Goal: Task Accomplishment & Management: Manage account settings

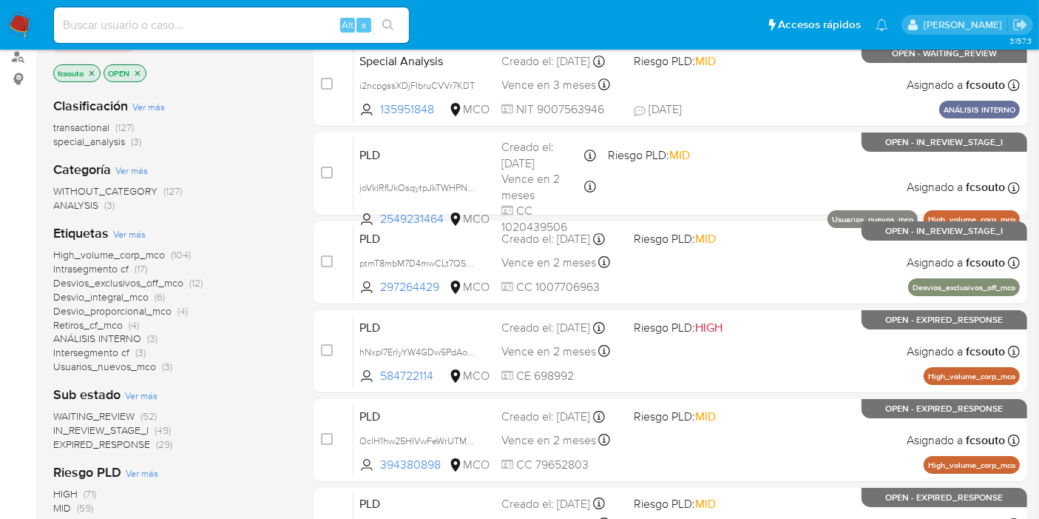
scroll to position [224, 0]
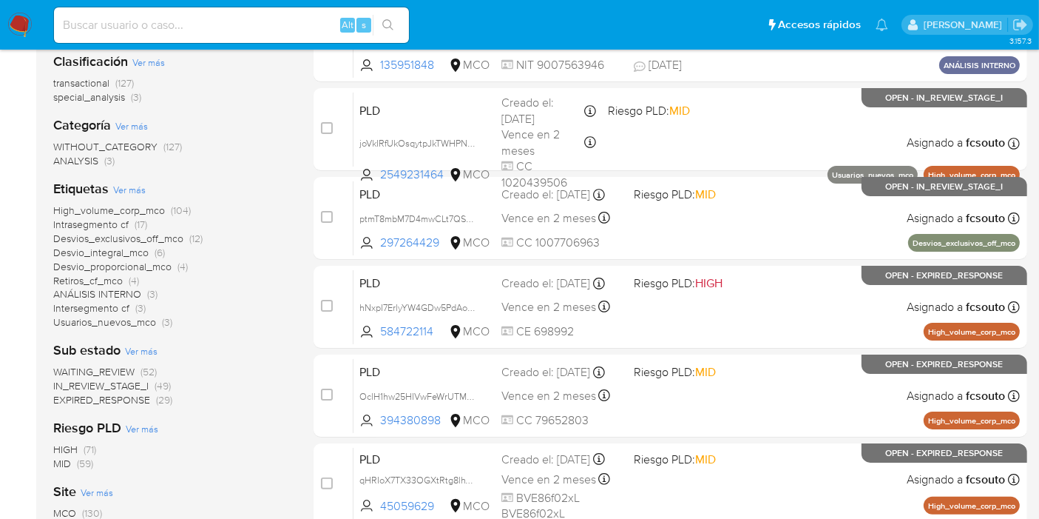
click at [15, 40] on nav "Pausado Ver notificaciones Alt s Accesos rápidos Presiona las siguientes teclas…" at bounding box center [519, 25] width 1039 height 50
click at [15, 27] on img at bounding box center [19, 25] width 25 height 25
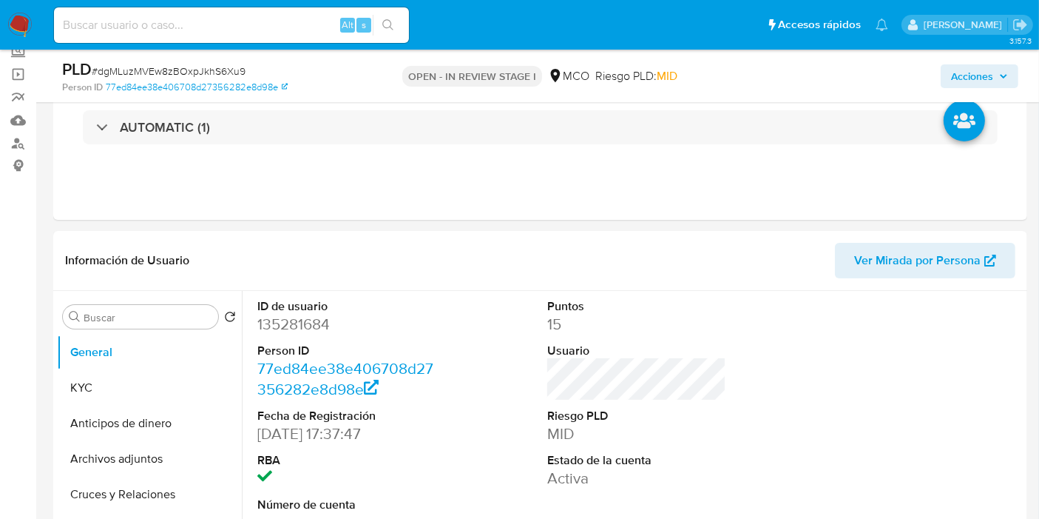
select select "10"
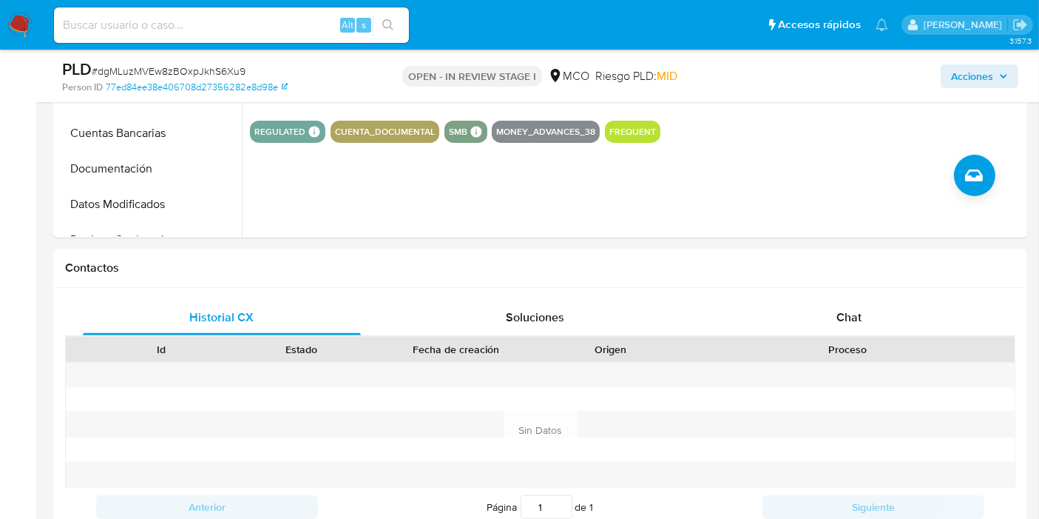
scroll to position [526, 0]
click at [834, 300] on div "Chat" at bounding box center [849, 317] width 278 height 36
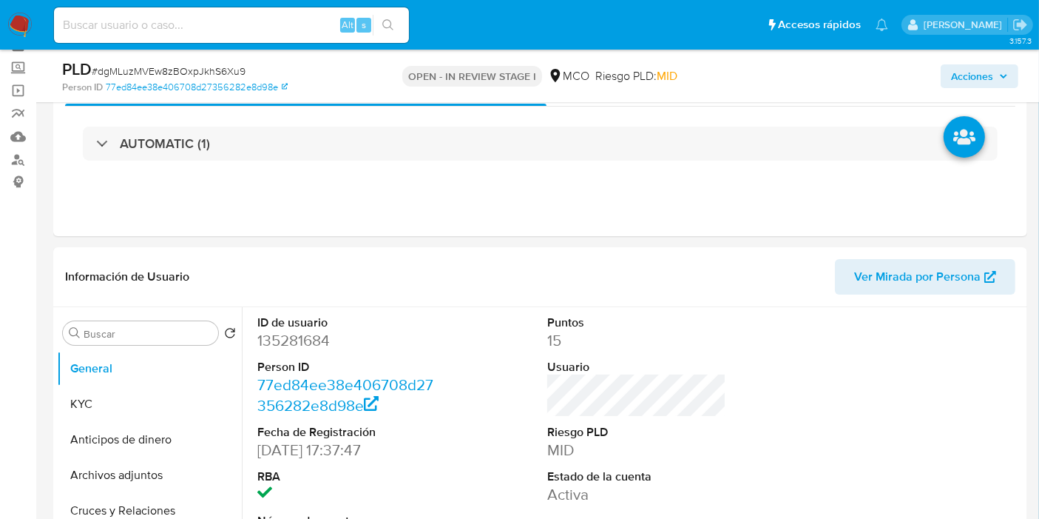
scroll to position [0, 0]
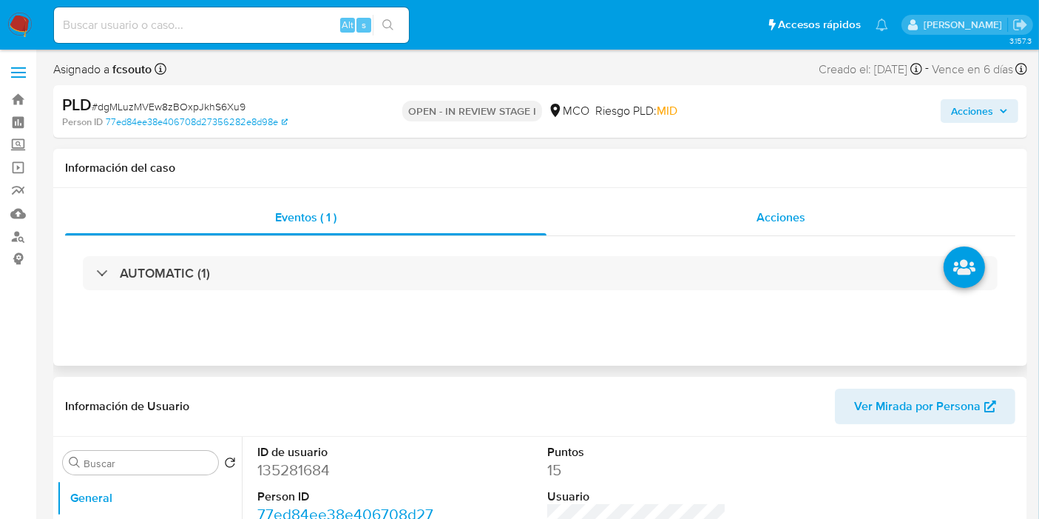
click at [762, 210] on span "Acciones" at bounding box center [781, 217] width 49 height 17
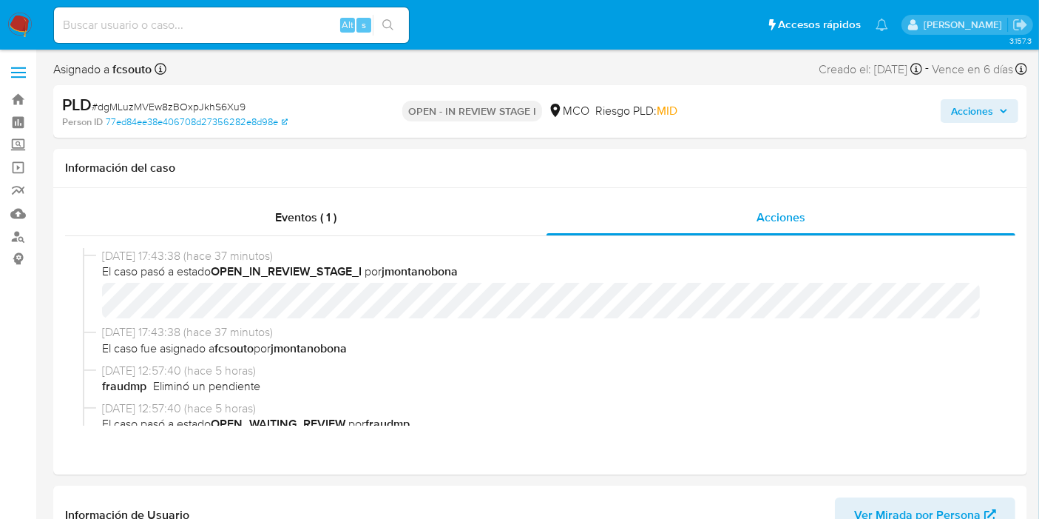
click at [992, 112] on span "Acciones" at bounding box center [972, 111] width 42 height 24
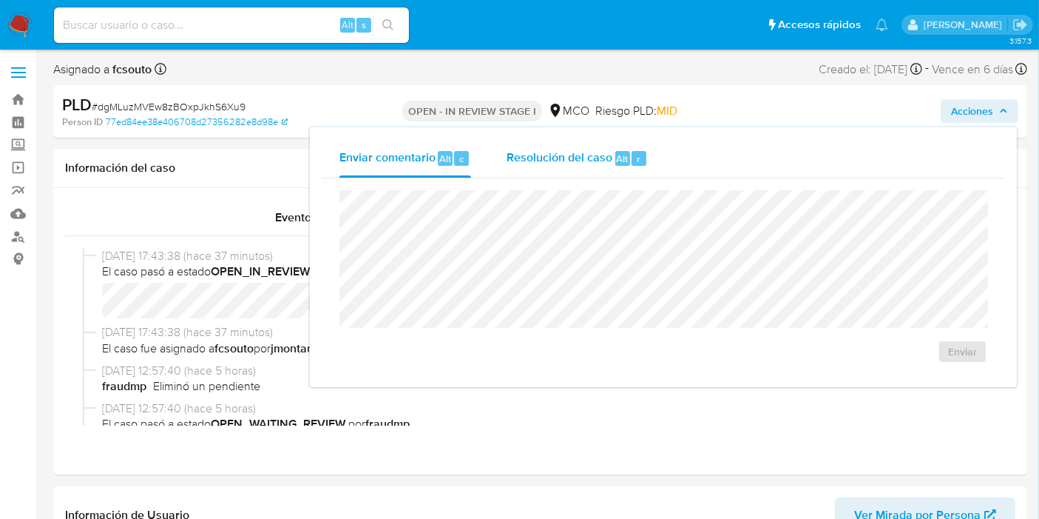
click at [617, 157] on span "Alt" at bounding box center [623, 159] width 12 height 14
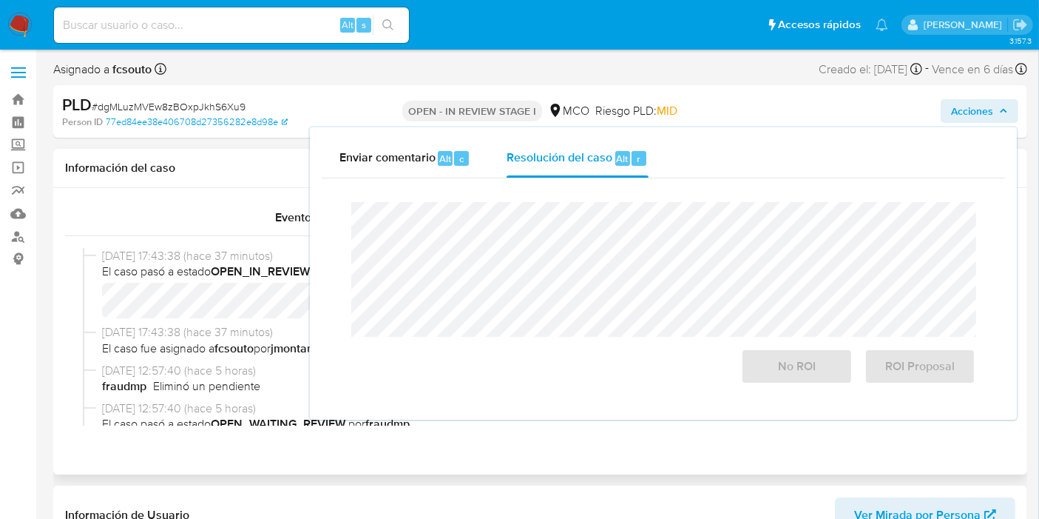
click at [272, 198] on div "Eventos ( 1 ) Acciones 04/09/2025 17:43:38 (hace 37 minutos) El caso pasó a est…" at bounding box center [540, 331] width 974 height 286
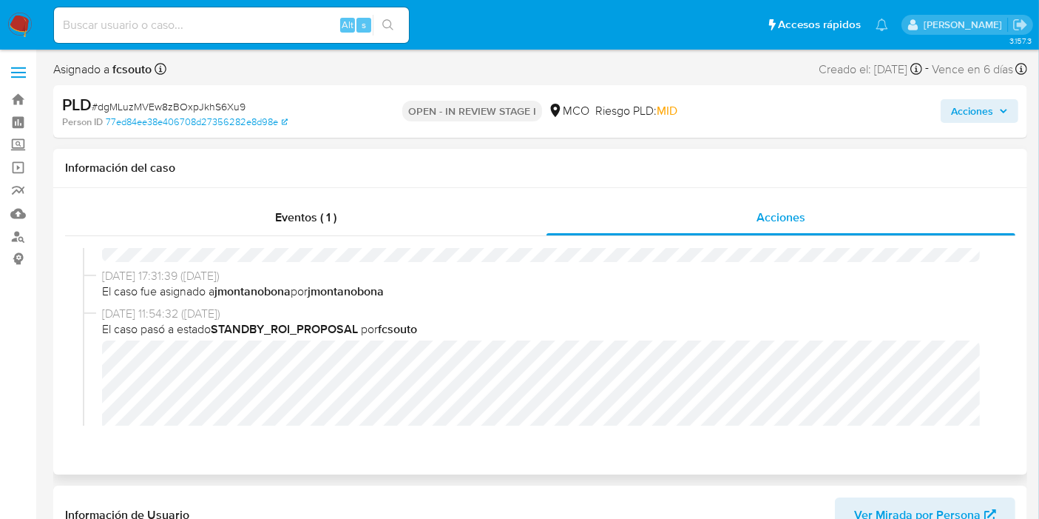
scroll to position [769, 0]
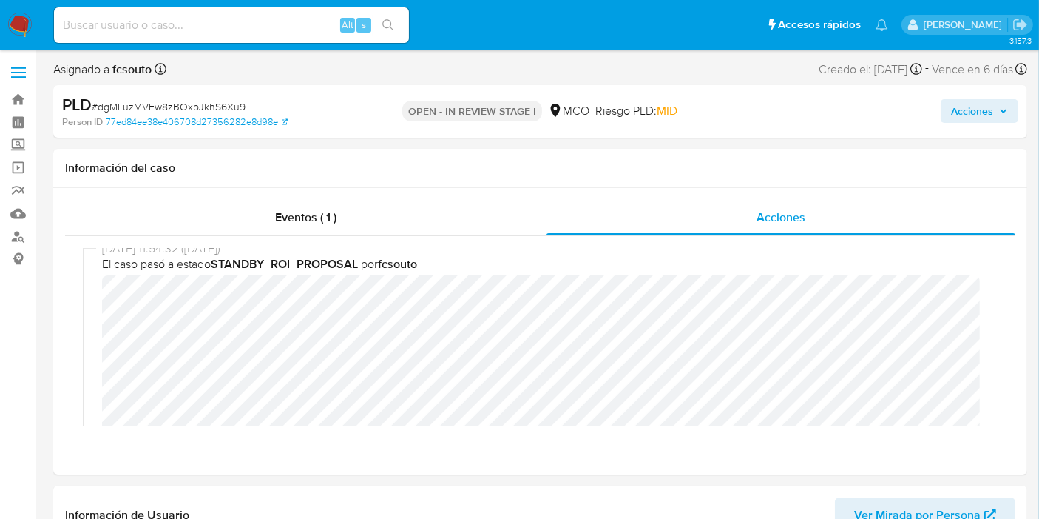
click at [970, 115] on span "Acciones" at bounding box center [972, 111] width 42 height 24
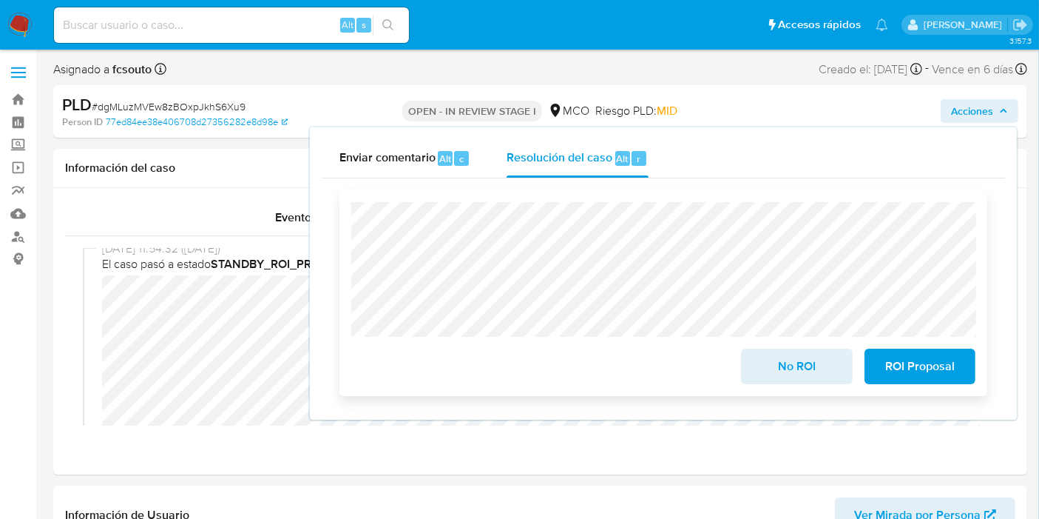
click at [912, 368] on span "ROI Proposal" at bounding box center [920, 366] width 72 height 33
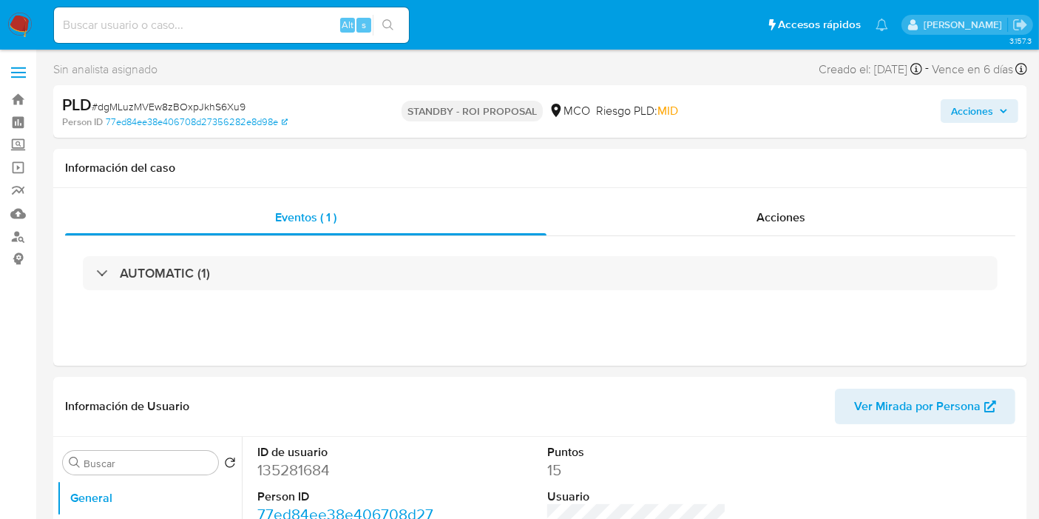
select select "10"
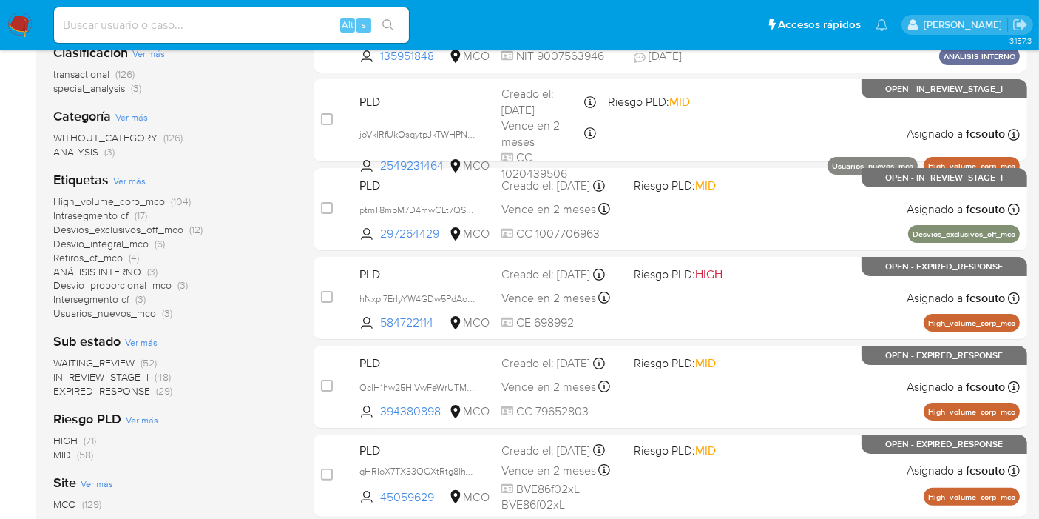
scroll to position [235, 0]
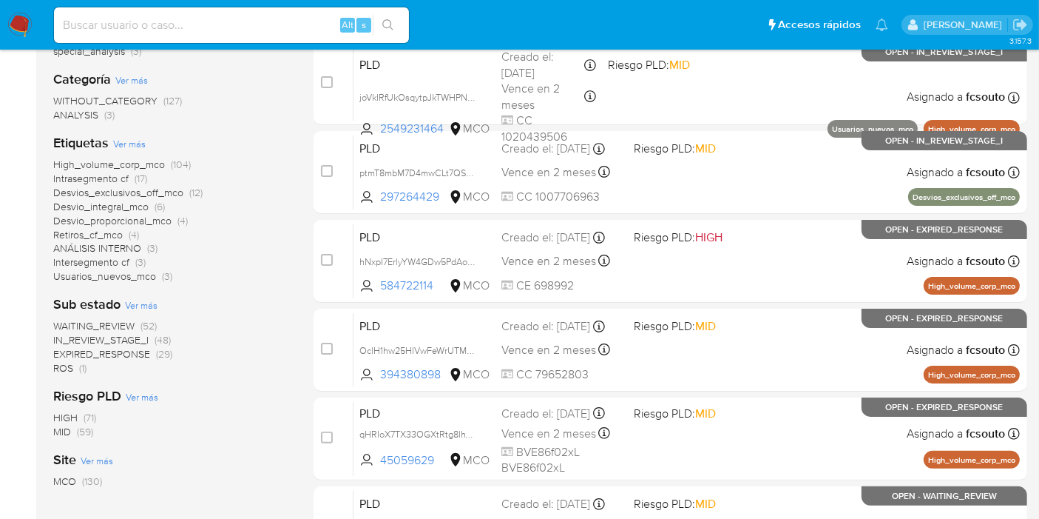
scroll to position [271, 0]
click at [64, 366] on span "ROS" at bounding box center [63, 367] width 20 height 15
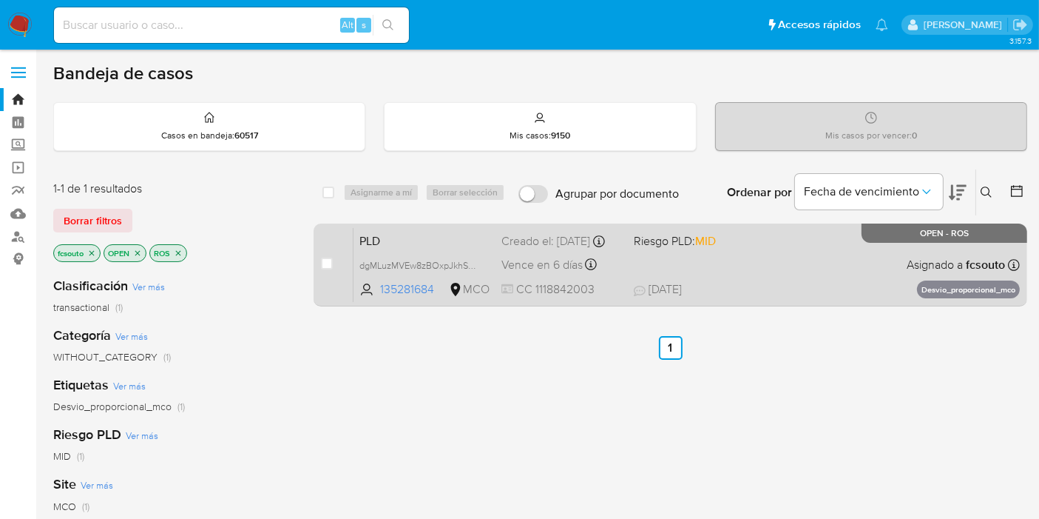
click at [760, 294] on span "04/09/2025 04/09/2025 12:57" at bounding box center [760, 289] width 253 height 16
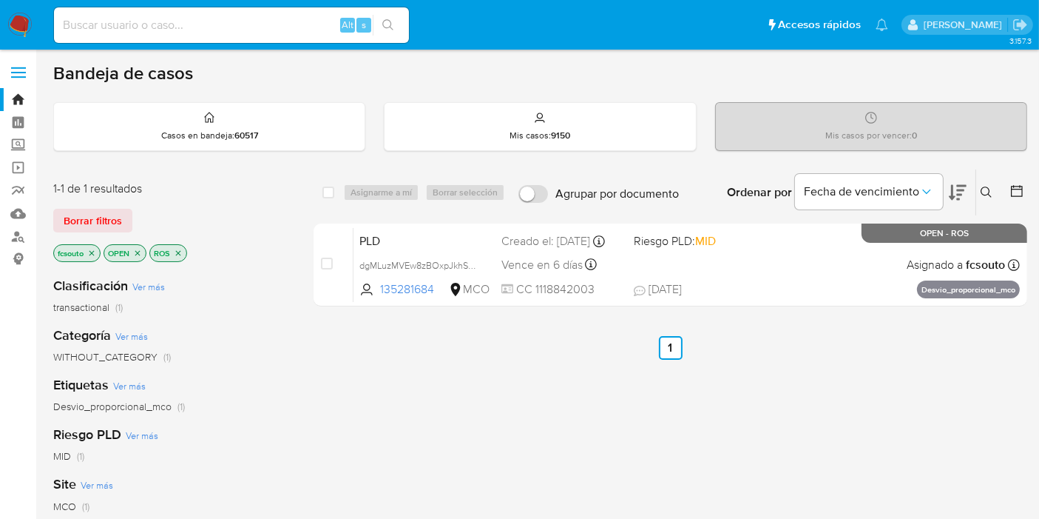
click at [148, 29] on input at bounding box center [231, 25] width 355 height 19
paste input "599330587"
type input "599330587"
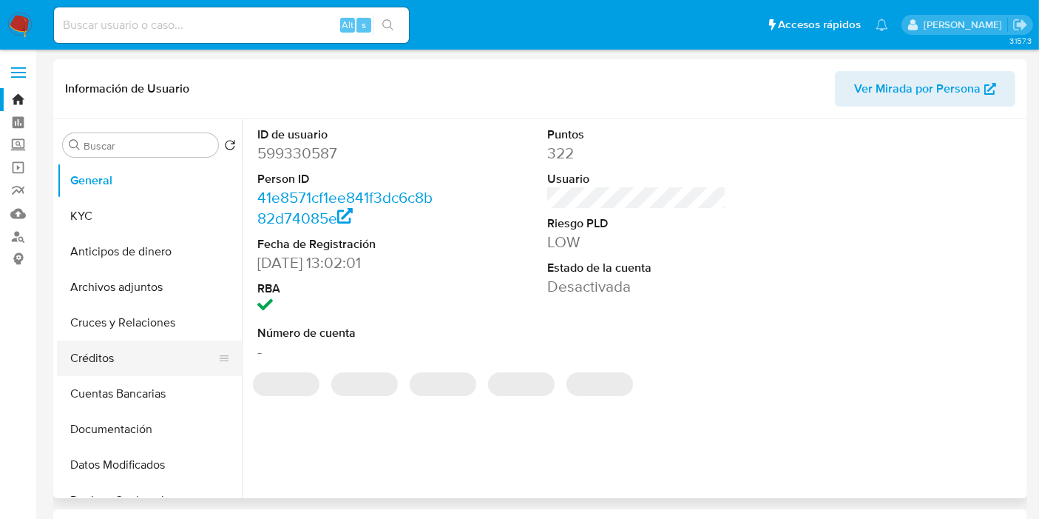
select select "10"
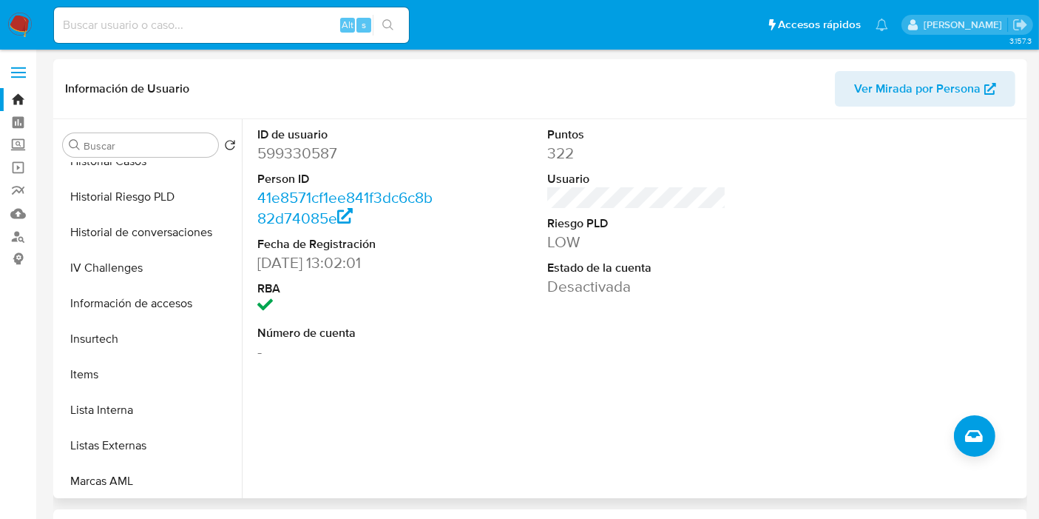
scroll to position [624, 0]
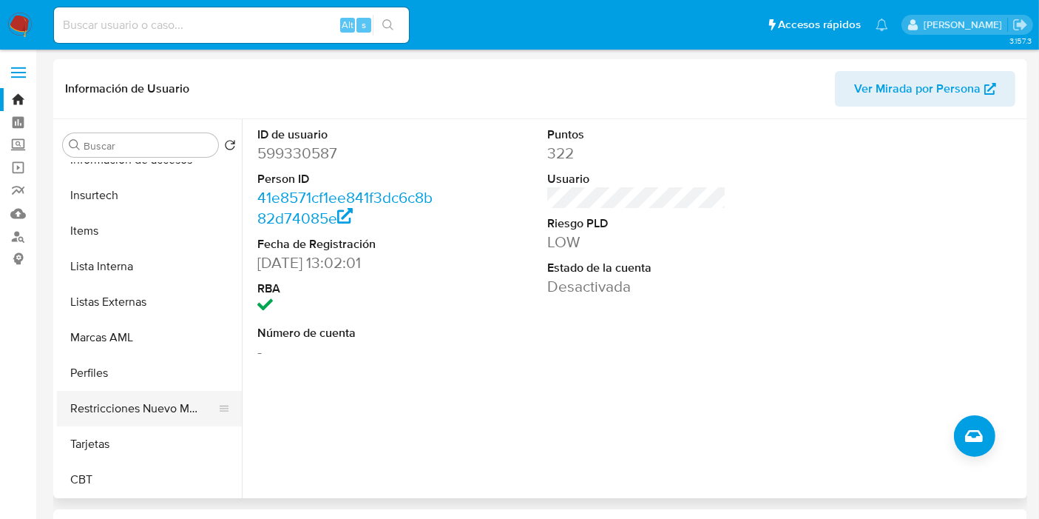
click at [145, 413] on button "Restricciones Nuevo Mundo" at bounding box center [143, 409] width 173 height 36
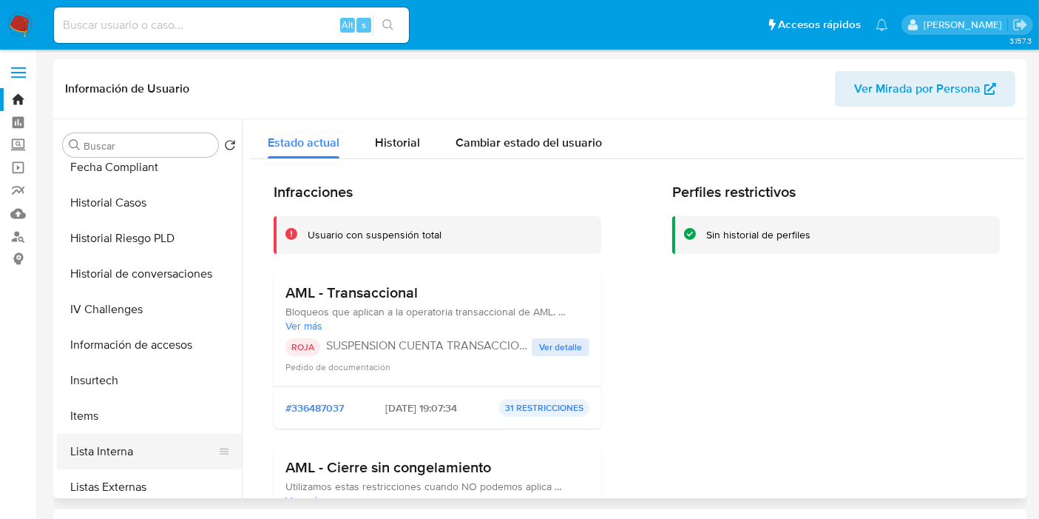
scroll to position [438, 0]
click at [558, 340] on span "Ver detalle" at bounding box center [560, 347] width 43 height 15
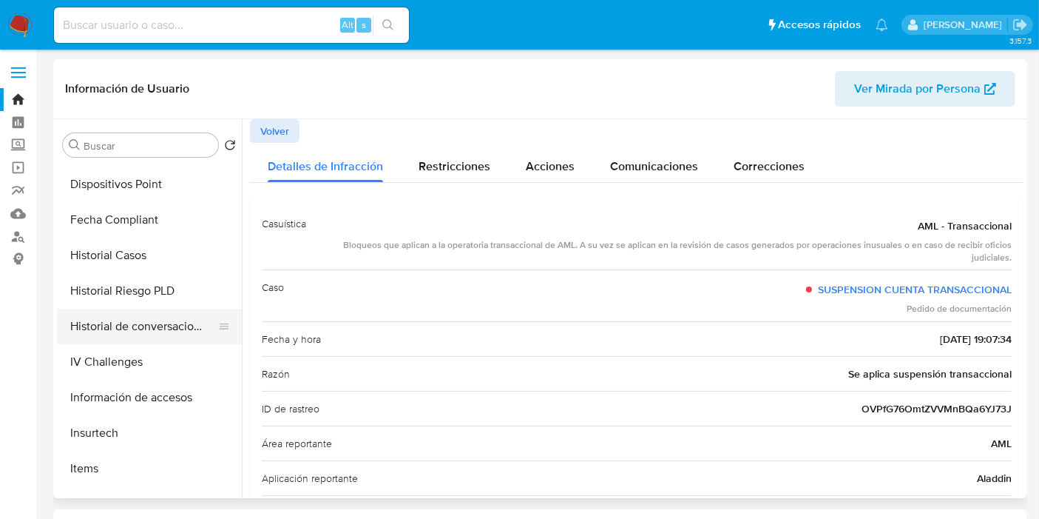
scroll to position [386, 0]
click at [132, 257] on button "Historial Casos" at bounding box center [149, 256] width 185 height 36
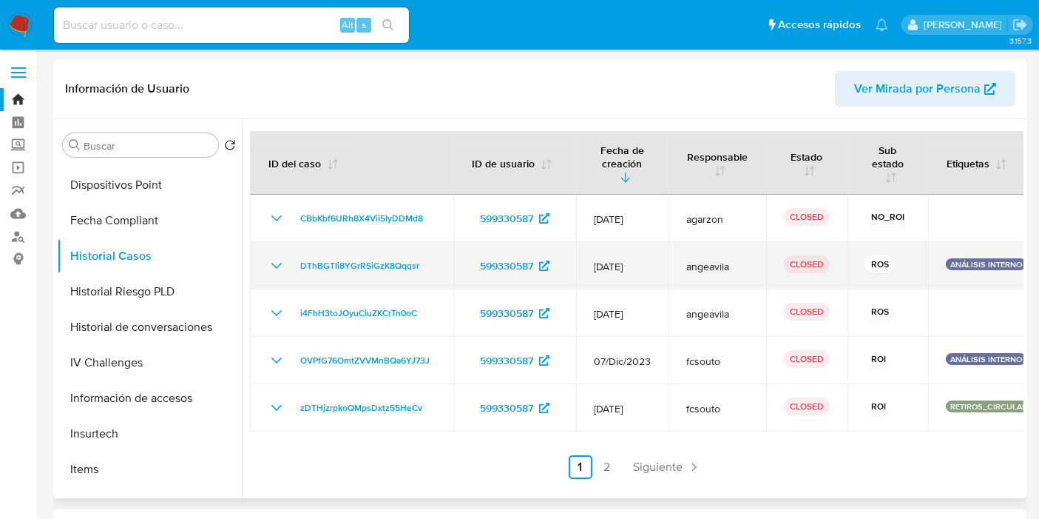
click at [268, 263] on icon "Mostrar/Ocultar" at bounding box center [277, 266] width 18 height 18
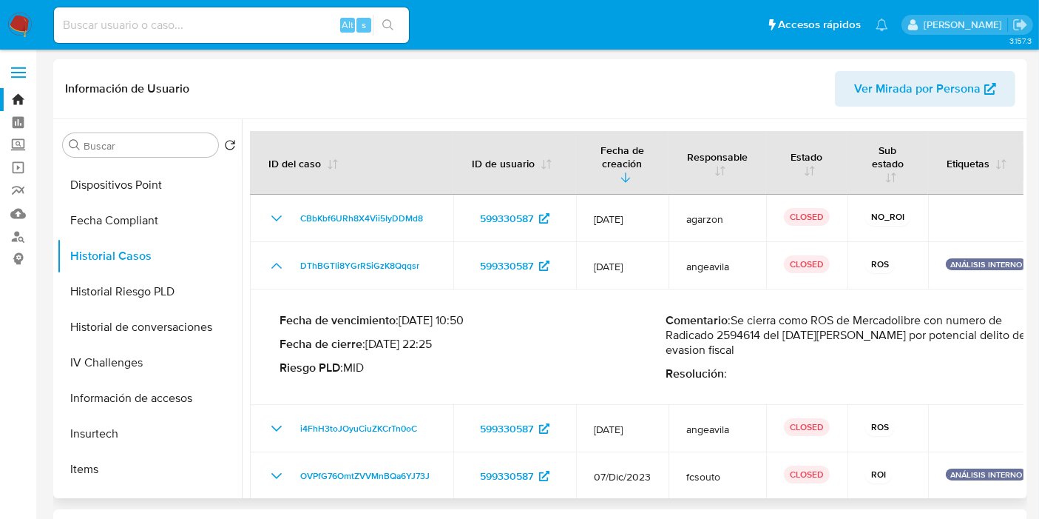
click at [777, 343] on p "Comentario : Se cierra como ROS de Mercadolibre con numero de Radicado 2594614 …" at bounding box center [860, 335] width 387 height 44
click at [826, 325] on p "Comentario : Se cierra como ROS de Mercadolibre con numero de Radicado 2594614 …" at bounding box center [860, 335] width 387 height 44
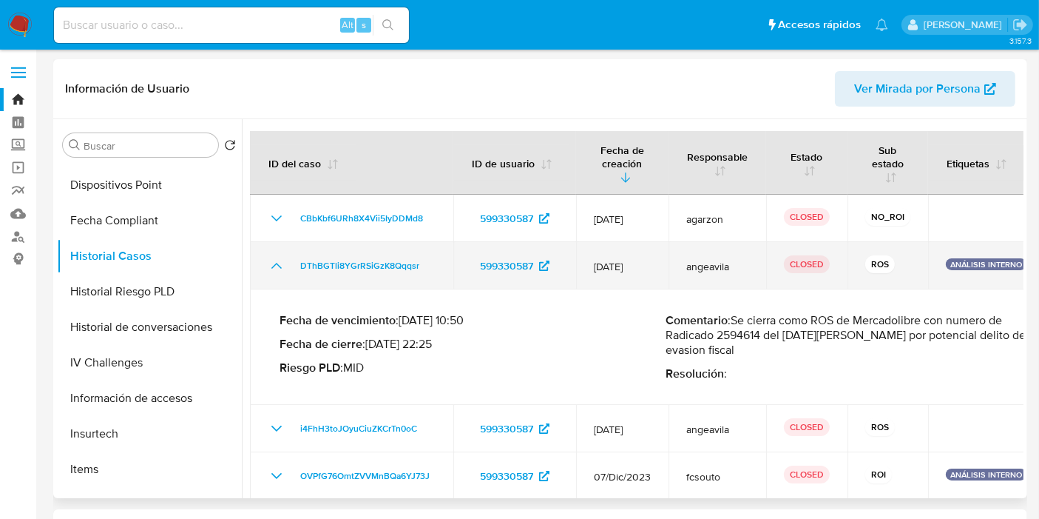
click at [272, 269] on icon "Mostrar/Ocultar" at bounding box center [277, 266] width 18 height 18
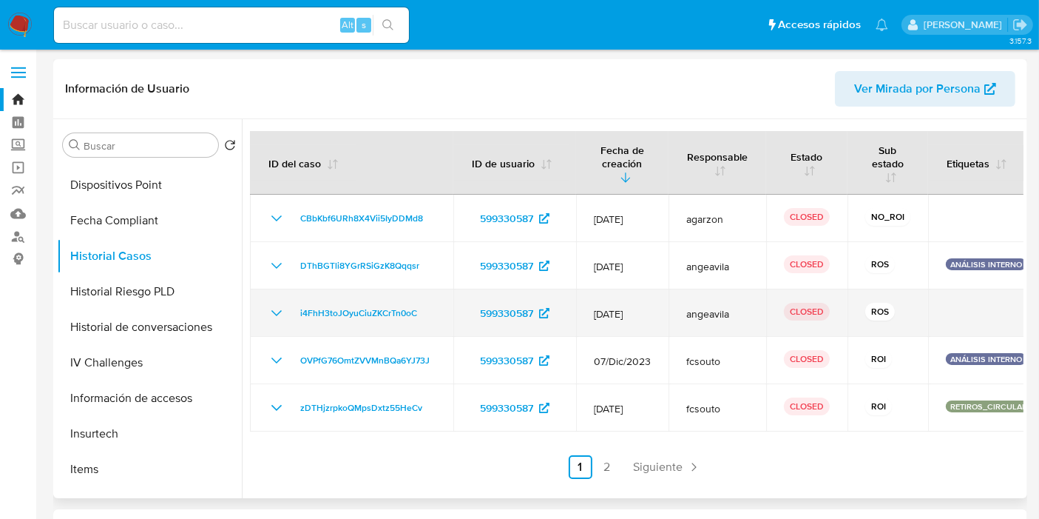
click at [277, 314] on icon "Mostrar/Ocultar" at bounding box center [276, 313] width 10 height 6
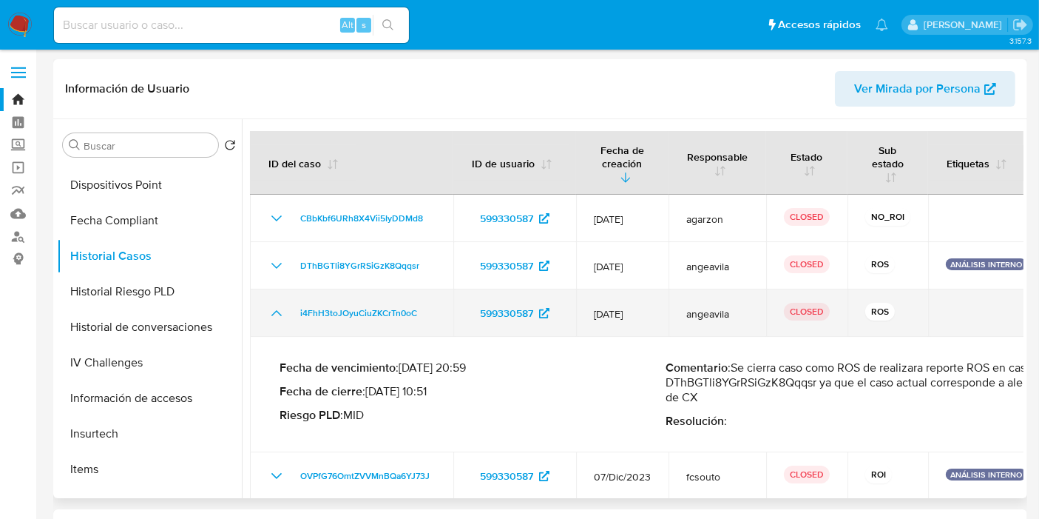
click at [277, 317] on icon "Mostrar/Ocultar" at bounding box center [277, 313] width 18 height 18
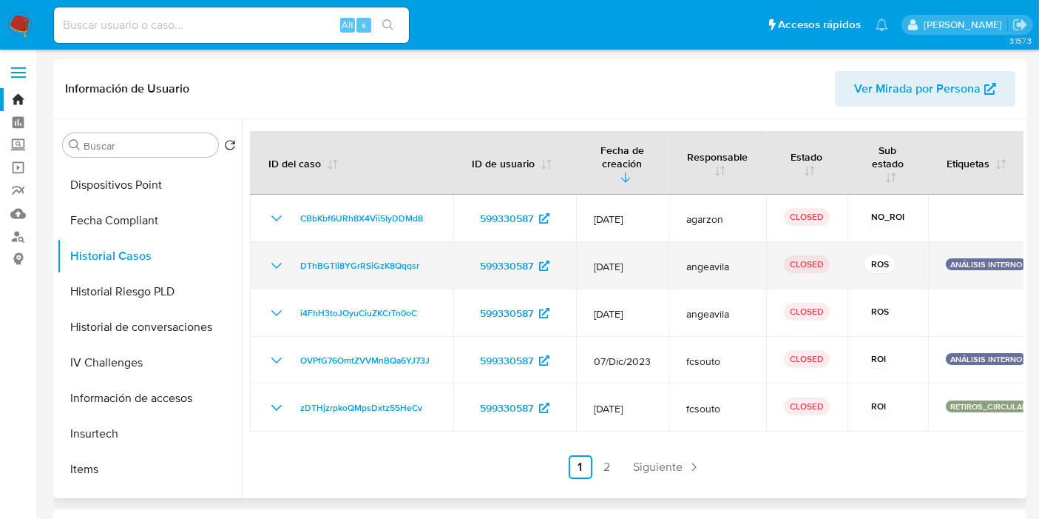
click at [277, 265] on icon "Mostrar/Ocultar" at bounding box center [277, 266] width 18 height 18
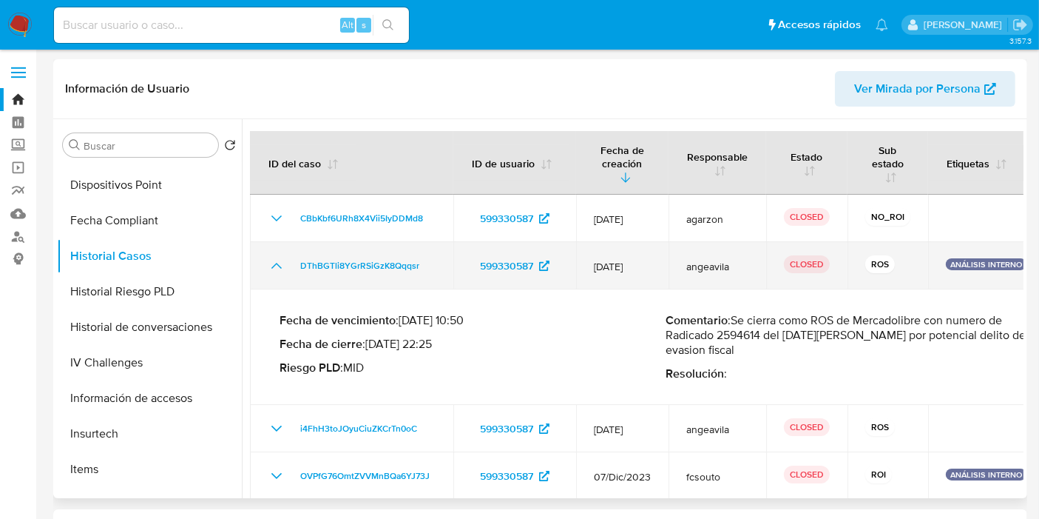
click at [277, 265] on icon "Mostrar/Ocultar" at bounding box center [277, 266] width 18 height 18
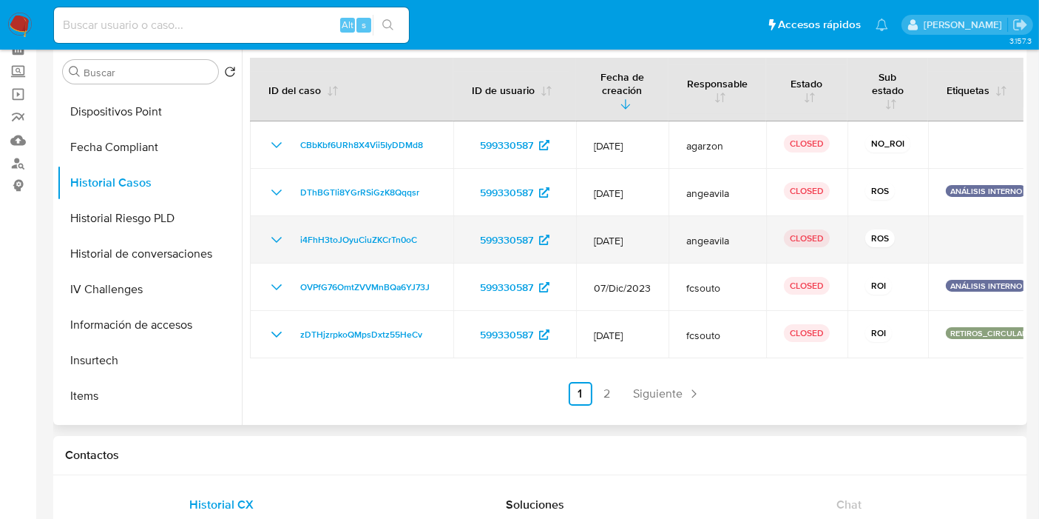
scroll to position [74, 0]
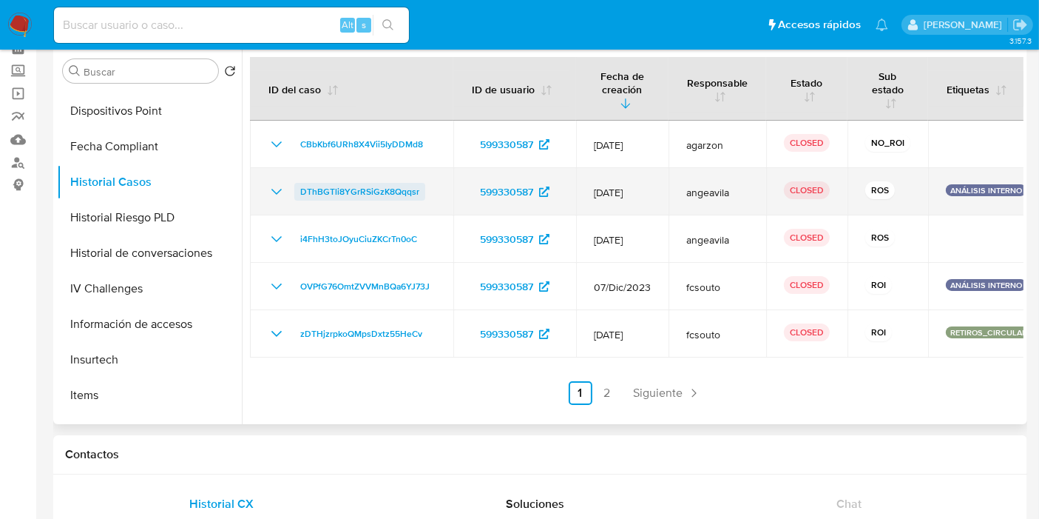
click at [345, 189] on span "DThBGTli8YGrRSiGzK8Qqqsr" at bounding box center [359, 192] width 119 height 18
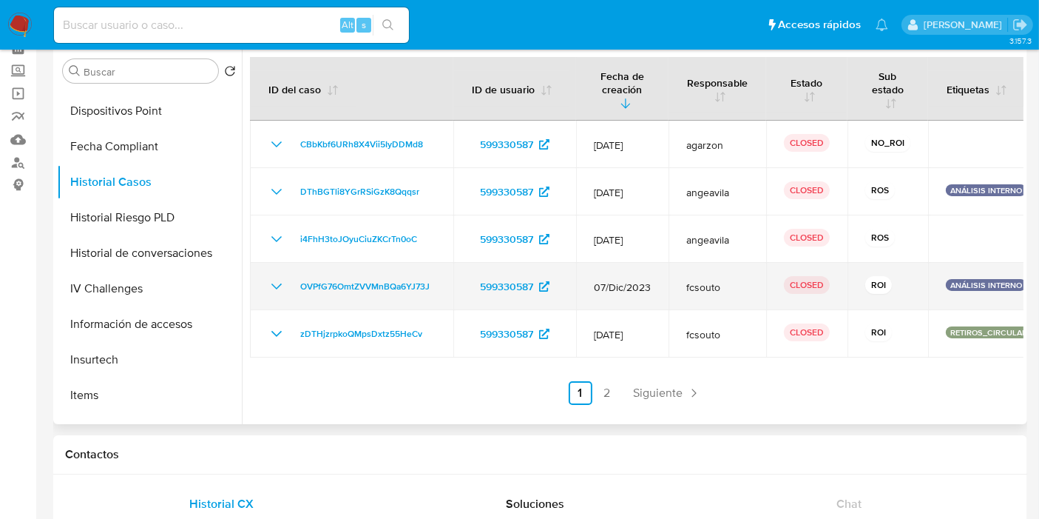
click at [283, 291] on icon "Mostrar/Ocultar" at bounding box center [277, 286] width 18 height 18
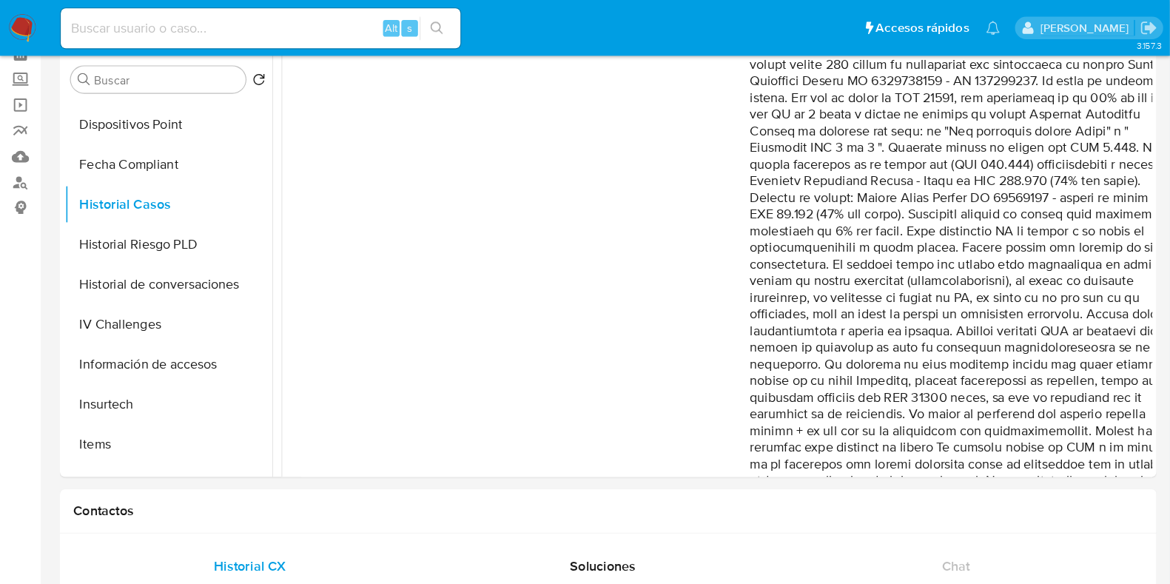
scroll to position [535, 0]
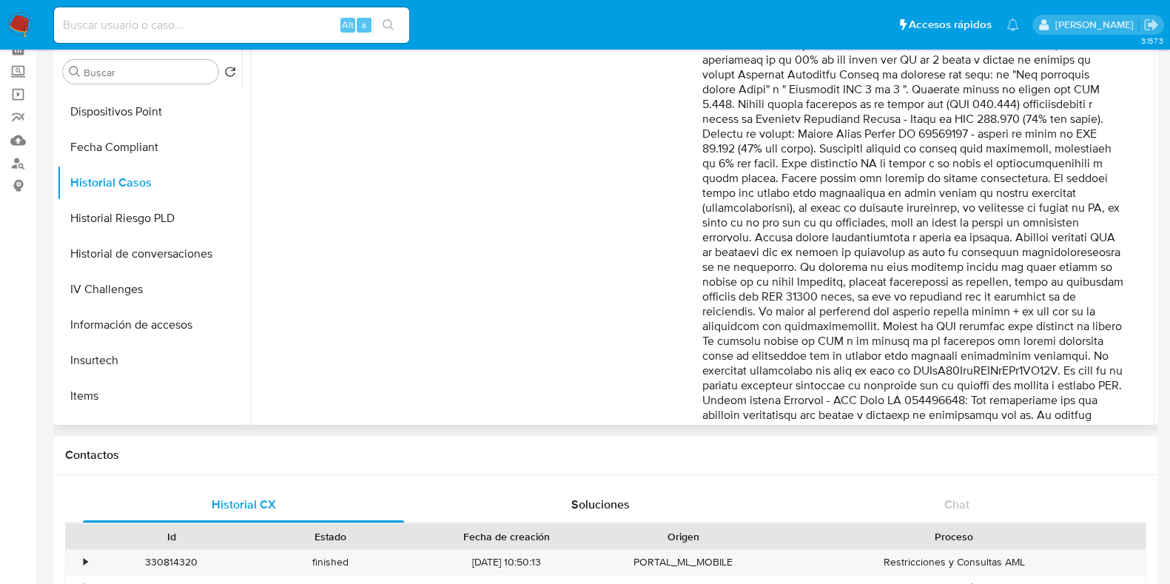
drag, startPoint x: 1030, startPoint y: 3, endPoint x: 677, endPoint y: 275, distance: 446.3
click at [677, 275] on div "Fecha de vencimiento : 06/03/2024 17:36 Fecha de cierre : 06/03/2024 12:32 Ries…" at bounding box center [491, 130] width 422 height 689
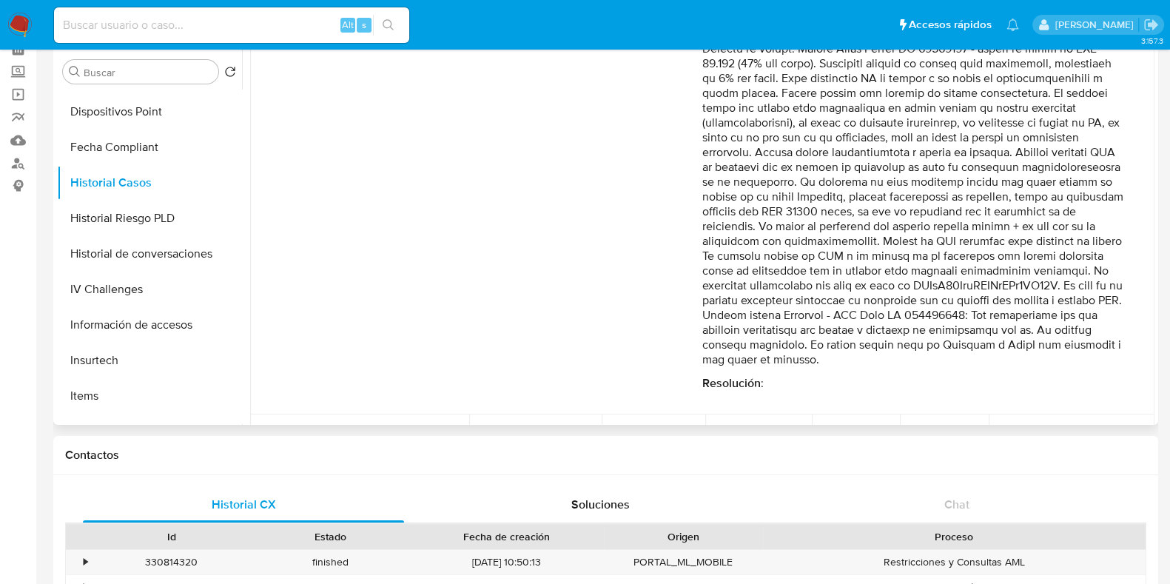
scroll to position [621, 0]
click at [857, 292] on p "Comentario :" at bounding box center [913, 33] width 422 height 666
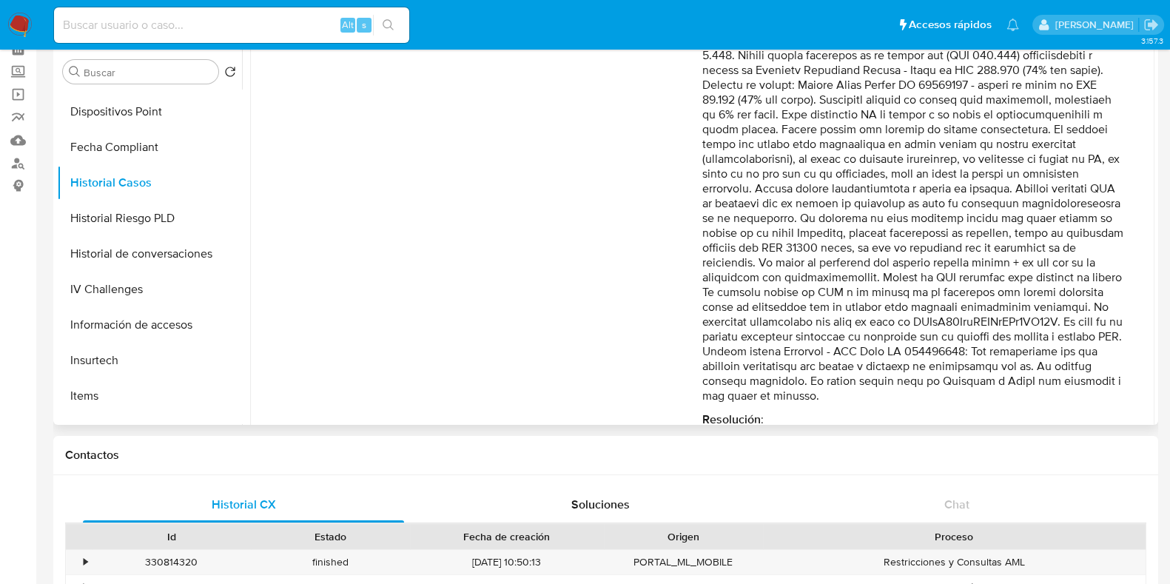
scroll to position [581, 0]
drag, startPoint x: 889, startPoint y: 116, endPoint x: 1114, endPoint y: 393, distance: 356.5
click at [1051, 393] on p "Comentario :" at bounding box center [913, 73] width 422 height 666
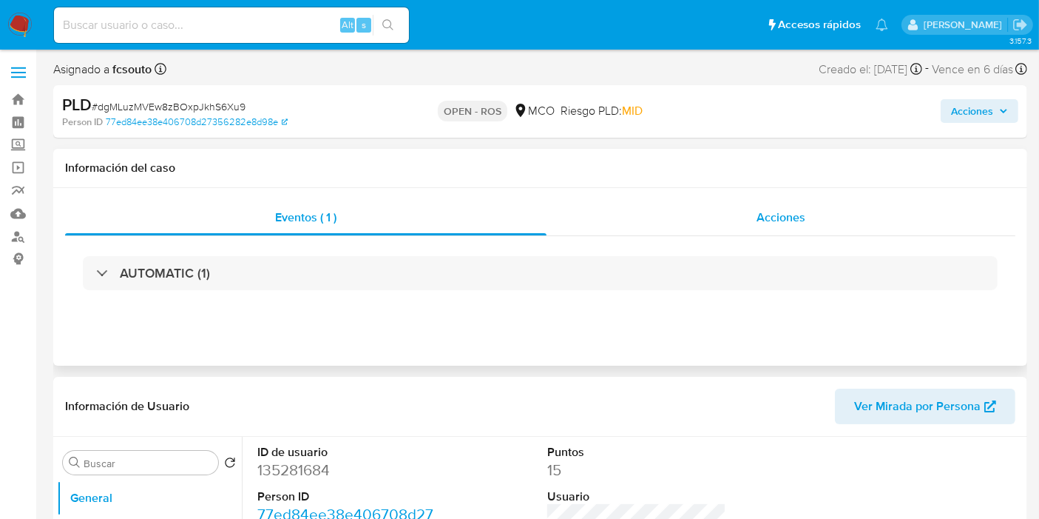
click at [786, 211] on span "Acciones" at bounding box center [781, 217] width 49 height 17
select select "10"
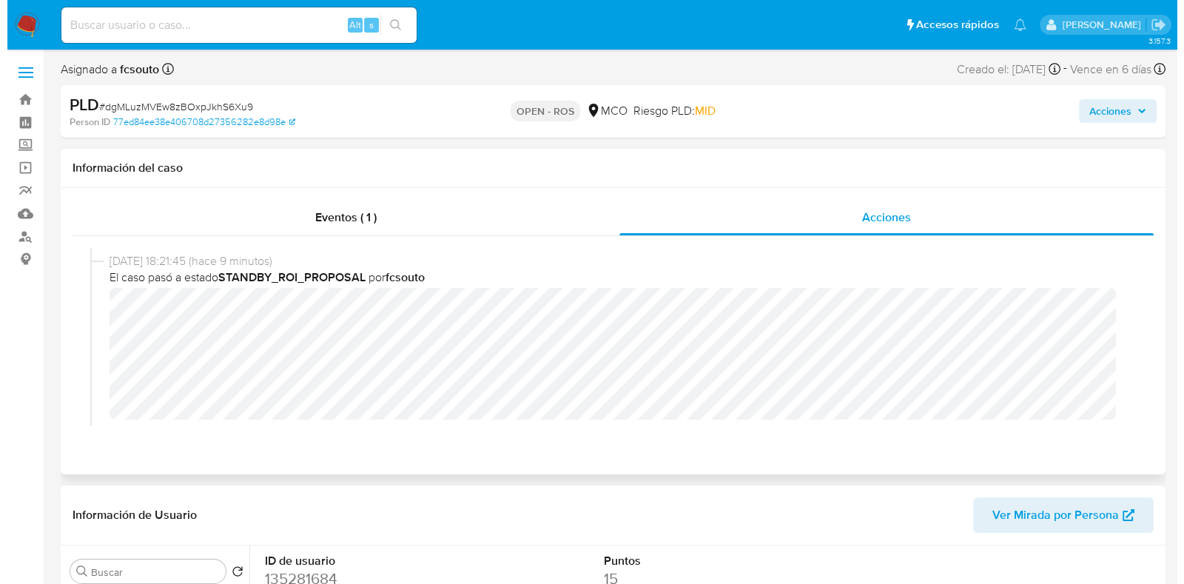
scroll to position [411, 0]
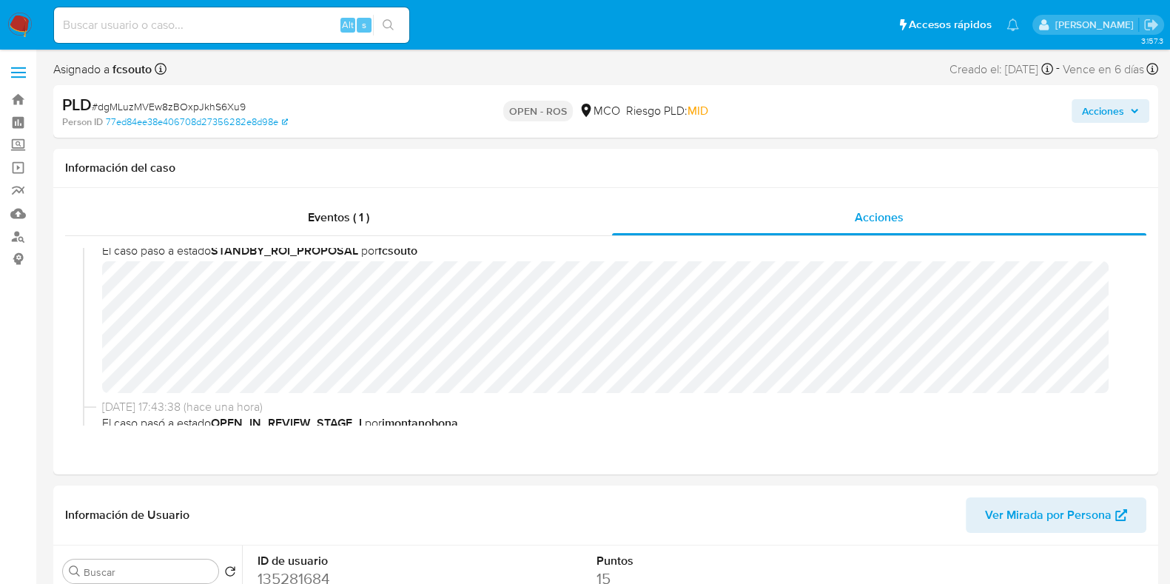
click at [1051, 108] on span "Acciones" at bounding box center [1103, 111] width 42 height 24
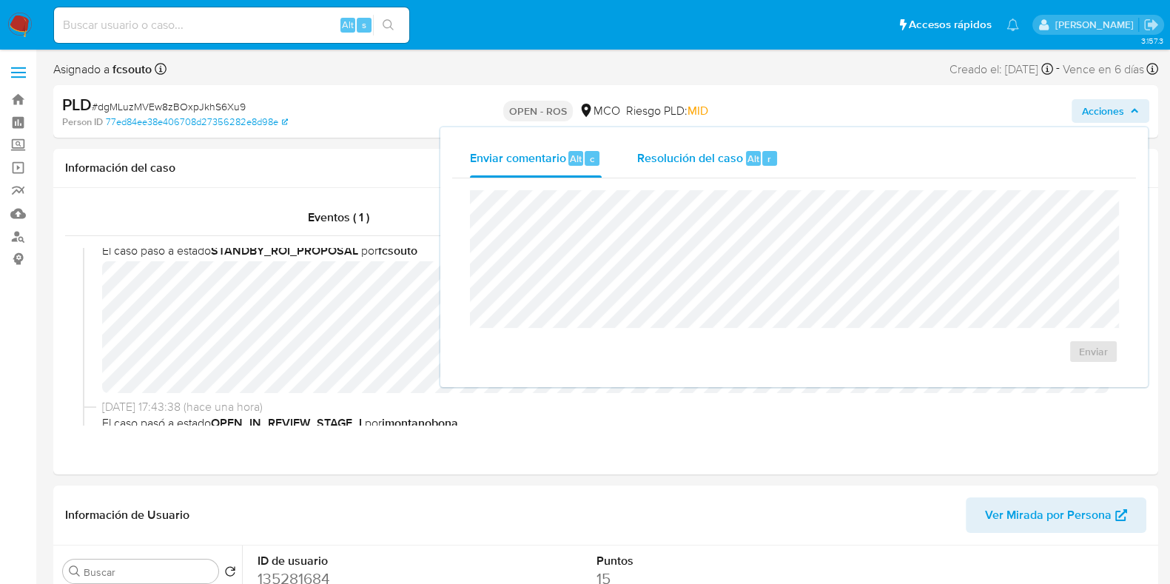
click at [726, 150] on span "Resolución del caso" at bounding box center [690, 157] width 106 height 17
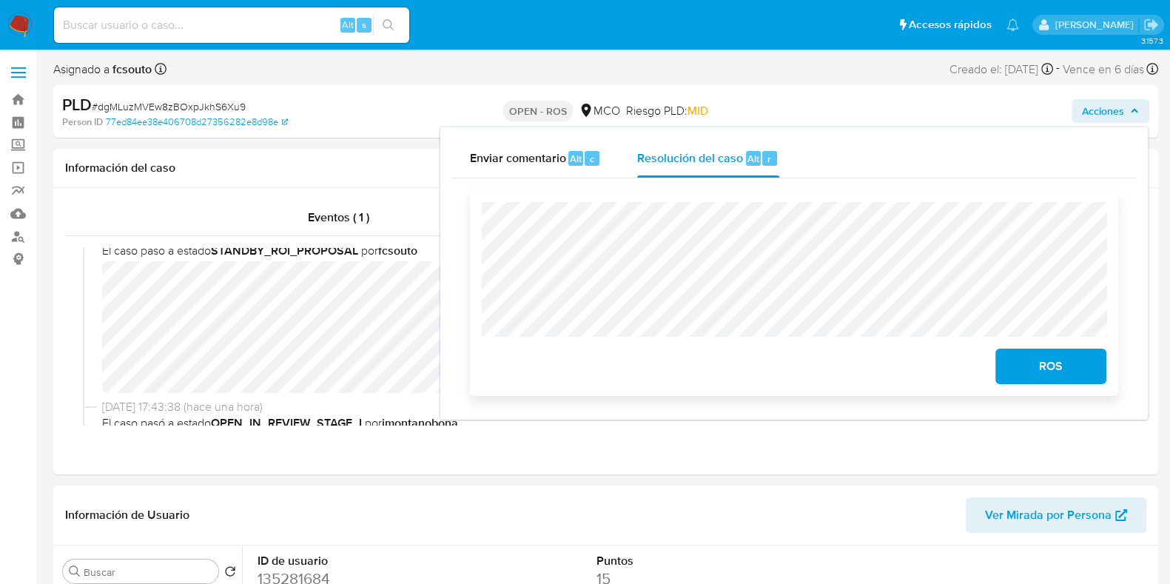
click at [1030, 373] on span "ROS" at bounding box center [1050, 366] width 72 height 33
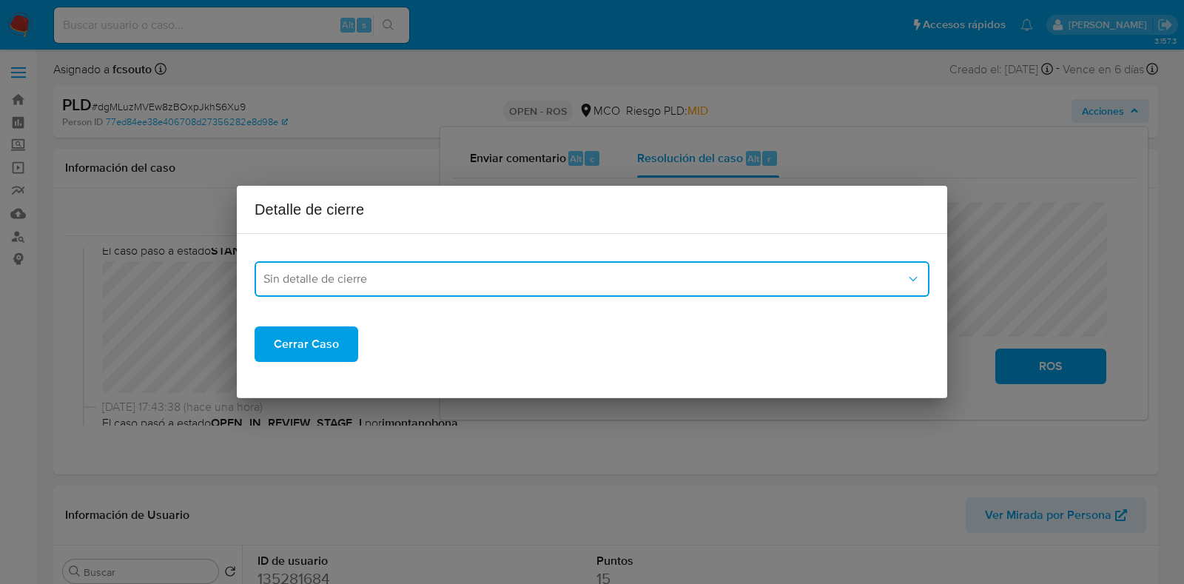
click at [581, 280] on span "Sin detalle de cierre" at bounding box center [584, 278] width 642 height 15
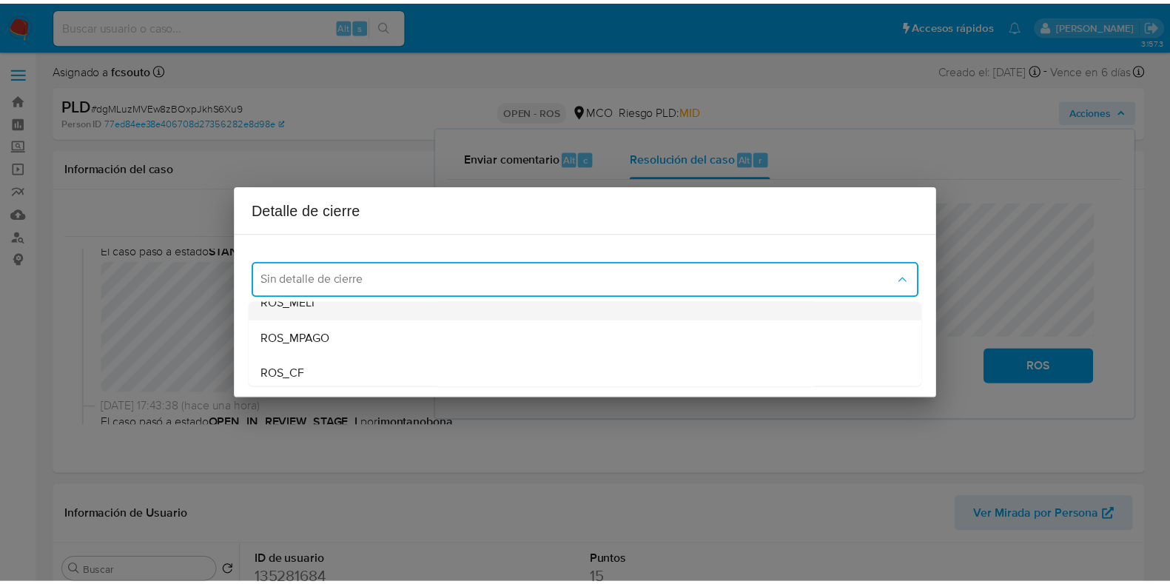
scroll to position [53, 0]
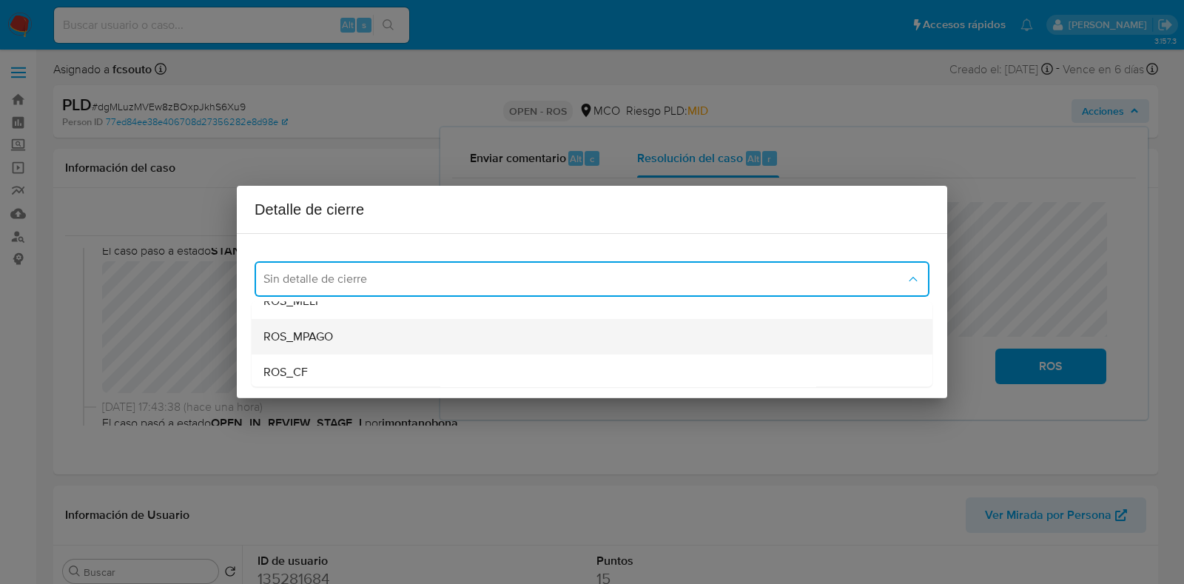
click at [533, 327] on div "ROS_MPAGO" at bounding box center [591, 337] width 657 height 36
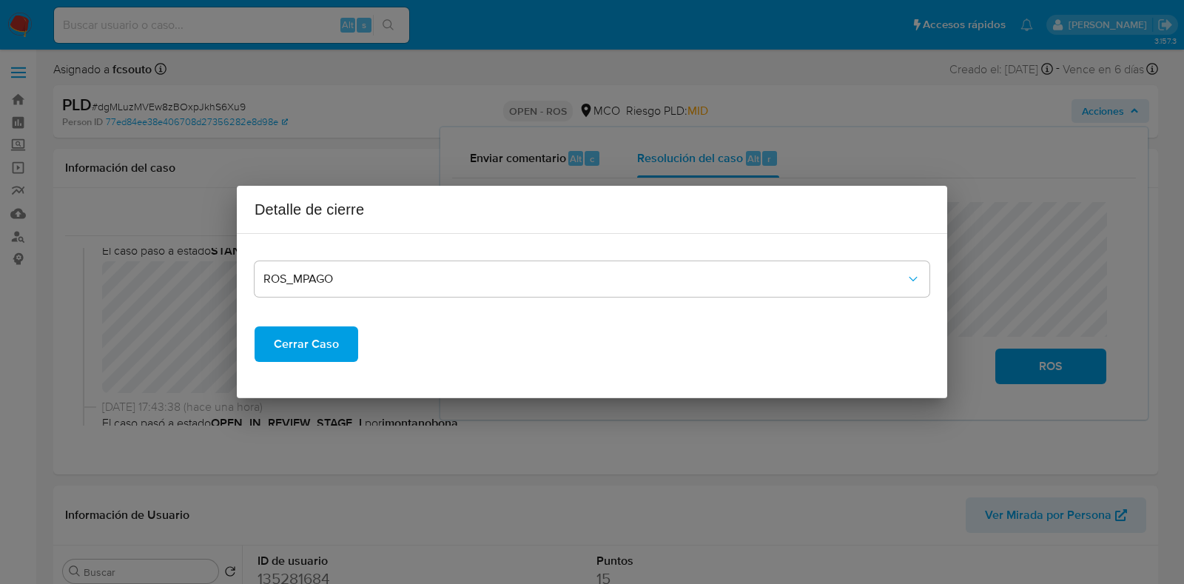
click at [328, 337] on span "Cerrar Caso" at bounding box center [306, 344] width 65 height 33
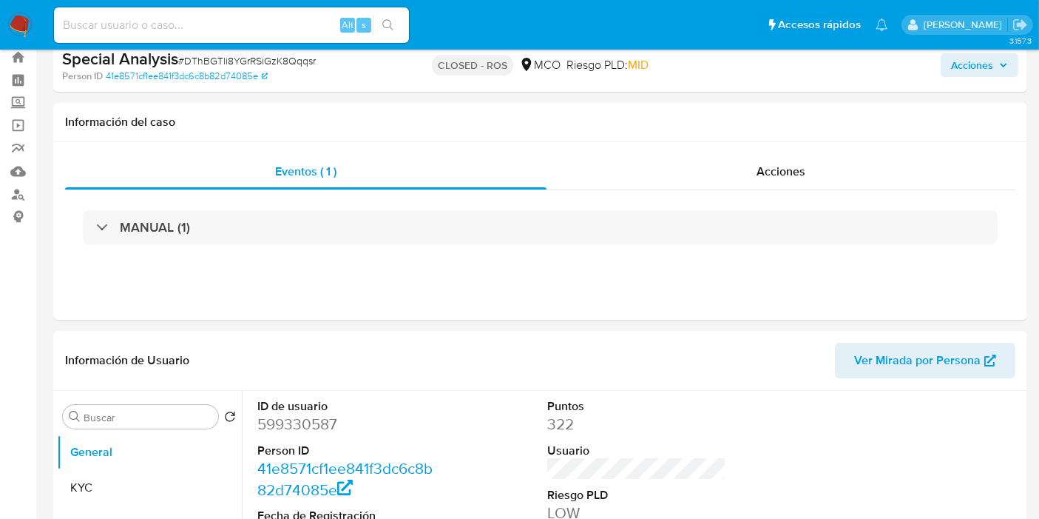
scroll to position [6, 0]
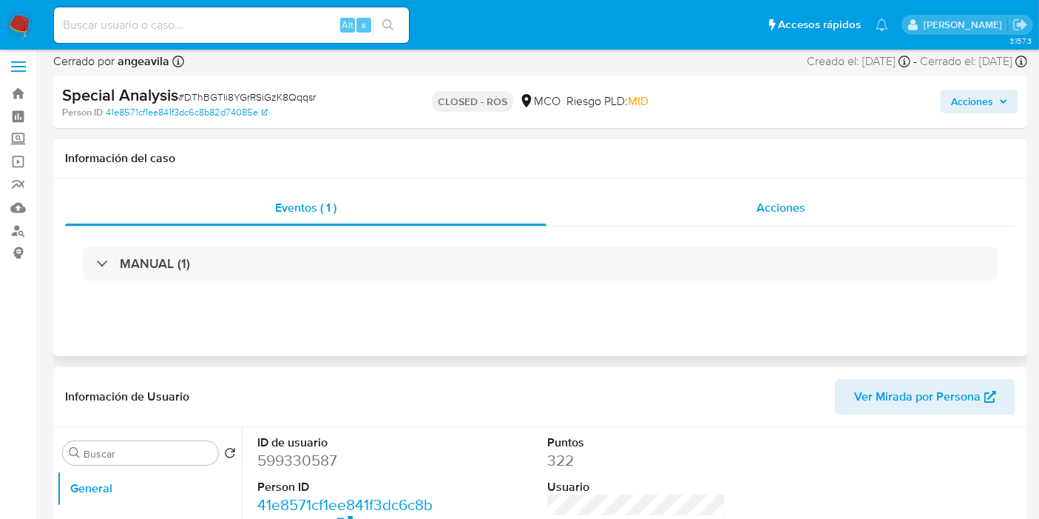
click at [765, 203] on span "Acciones" at bounding box center [781, 207] width 49 height 17
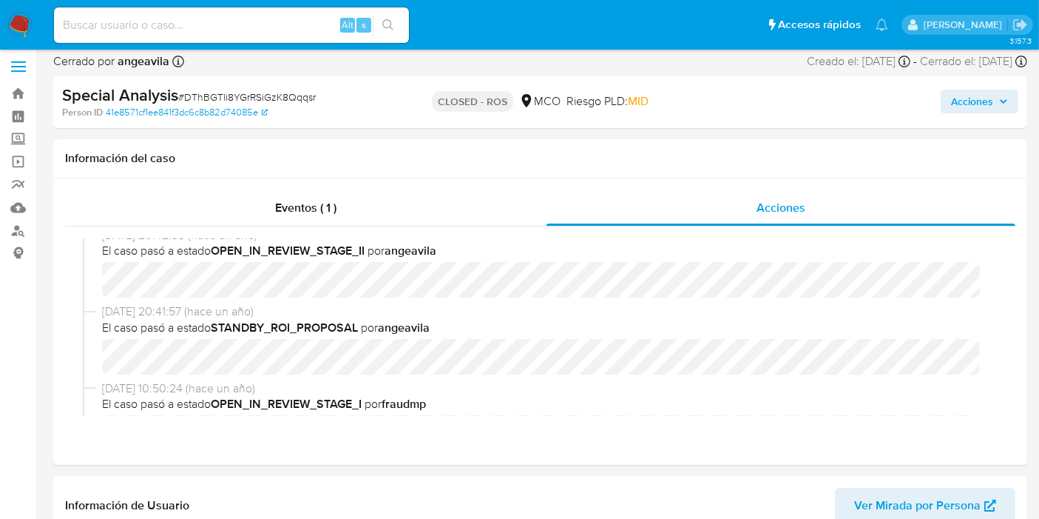
scroll to position [433, 0]
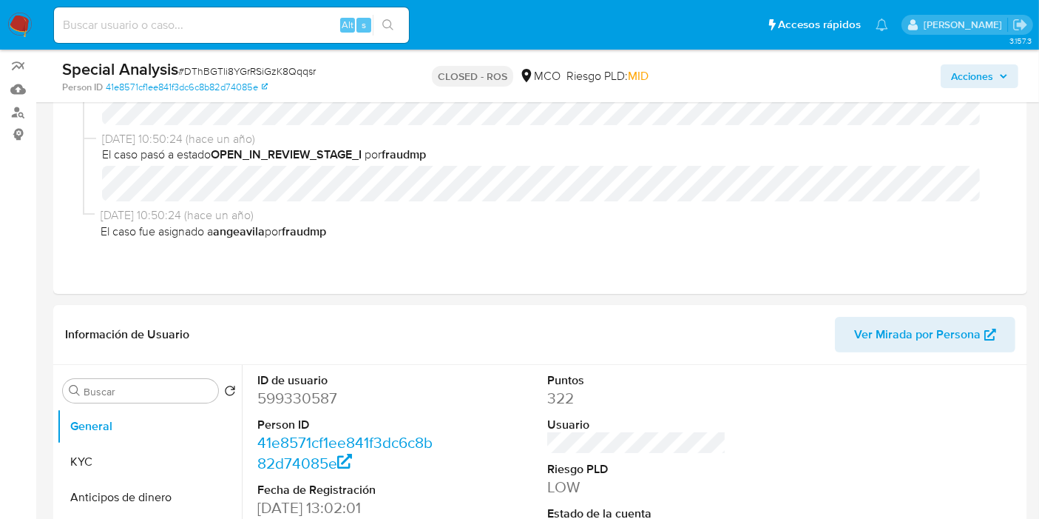
select select "10"
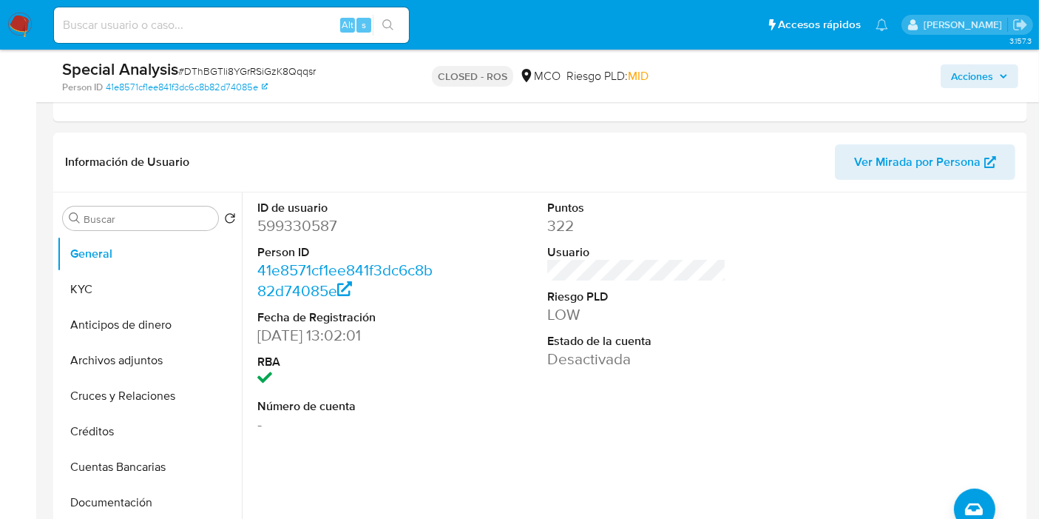
scroll to position [304, 0]
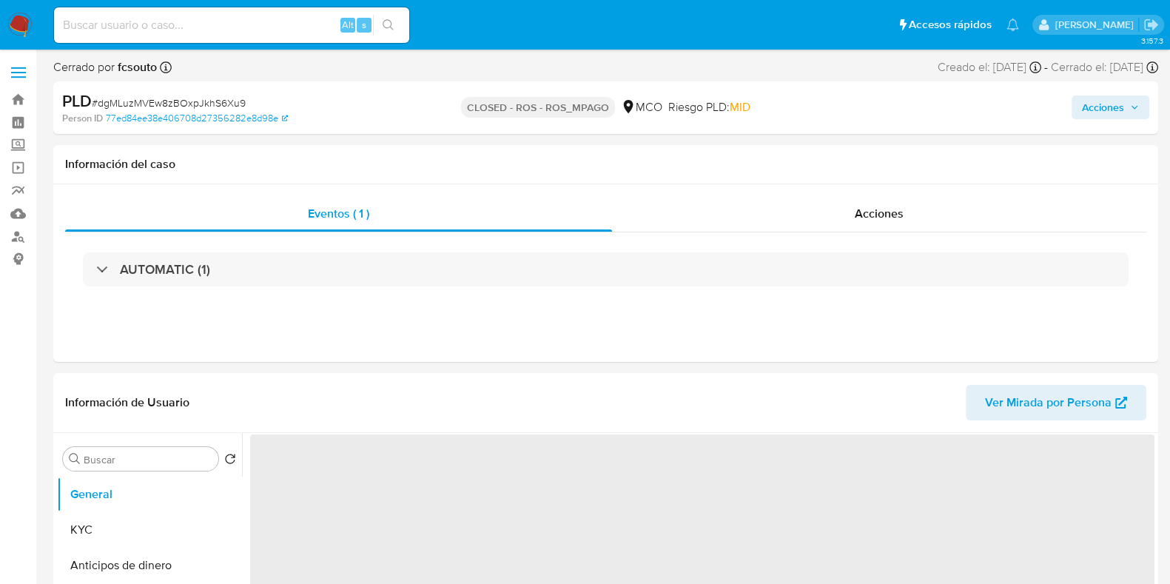
select select "10"
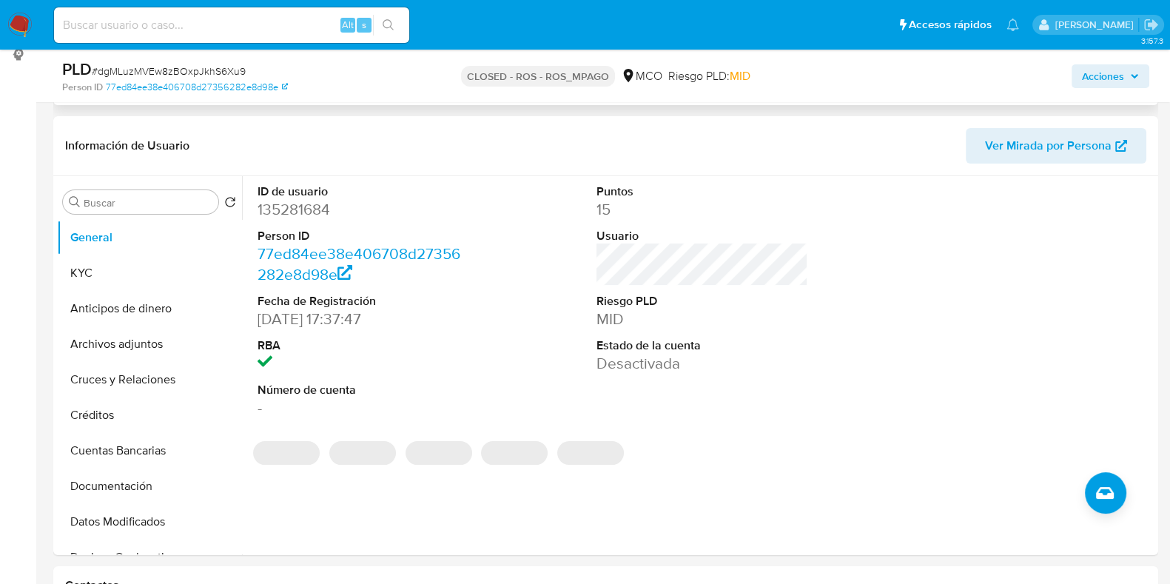
scroll to position [203, 0]
